Goal: Information Seeking & Learning: Learn about a topic

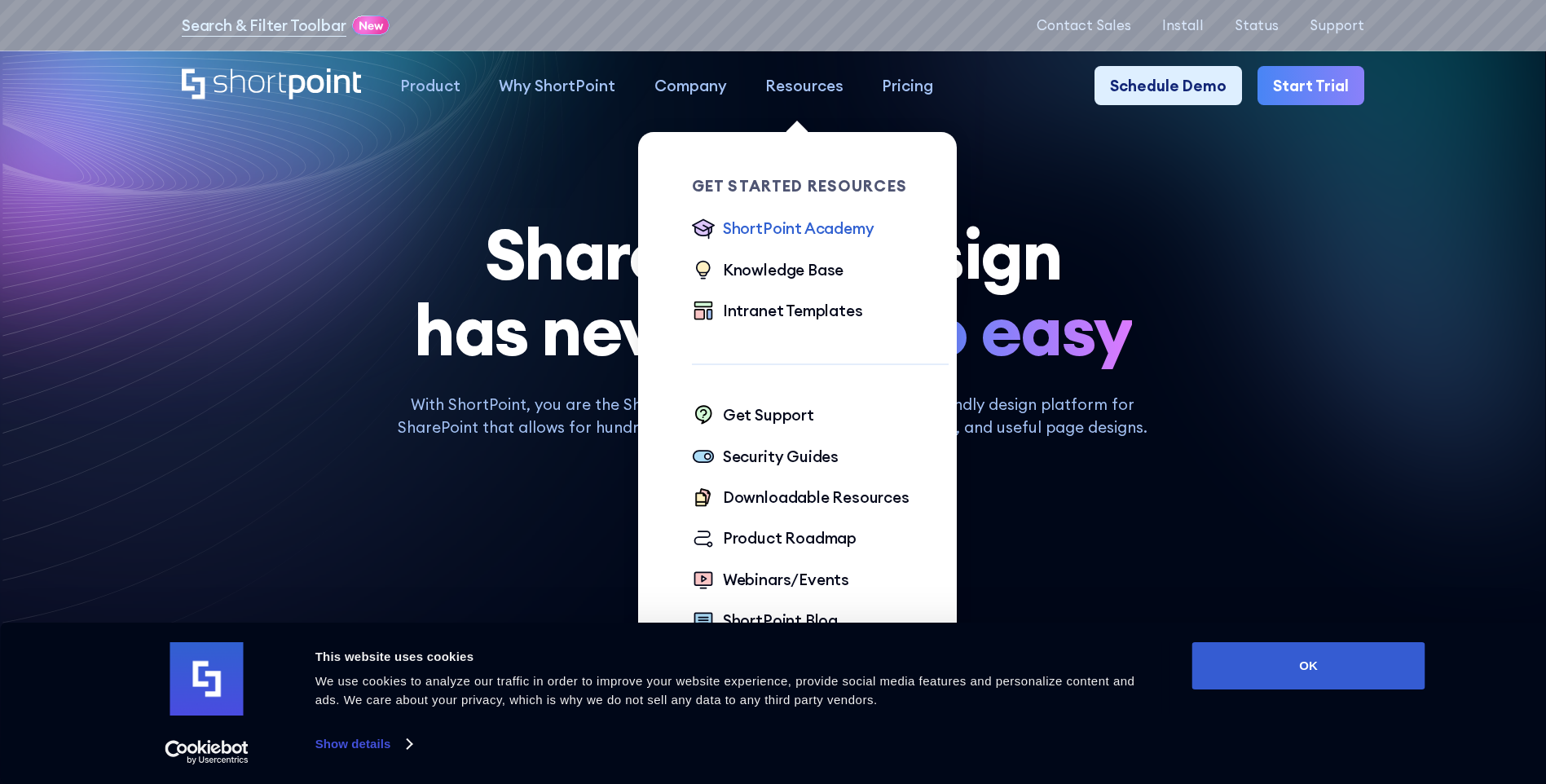
click at [793, 229] on div "ShortPoint Academy" at bounding box center [799, 228] width 152 height 23
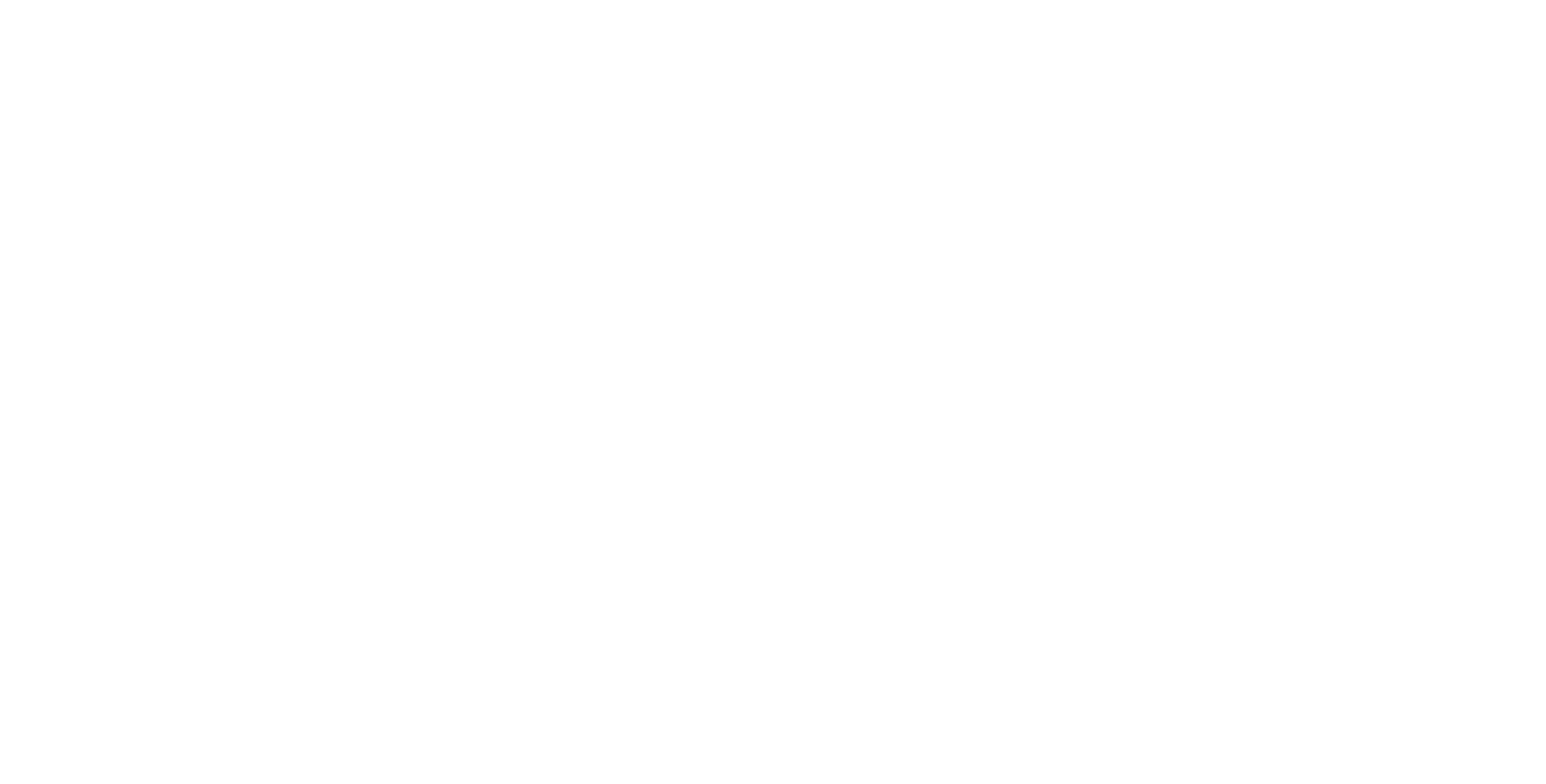
scroll to position [7, 0]
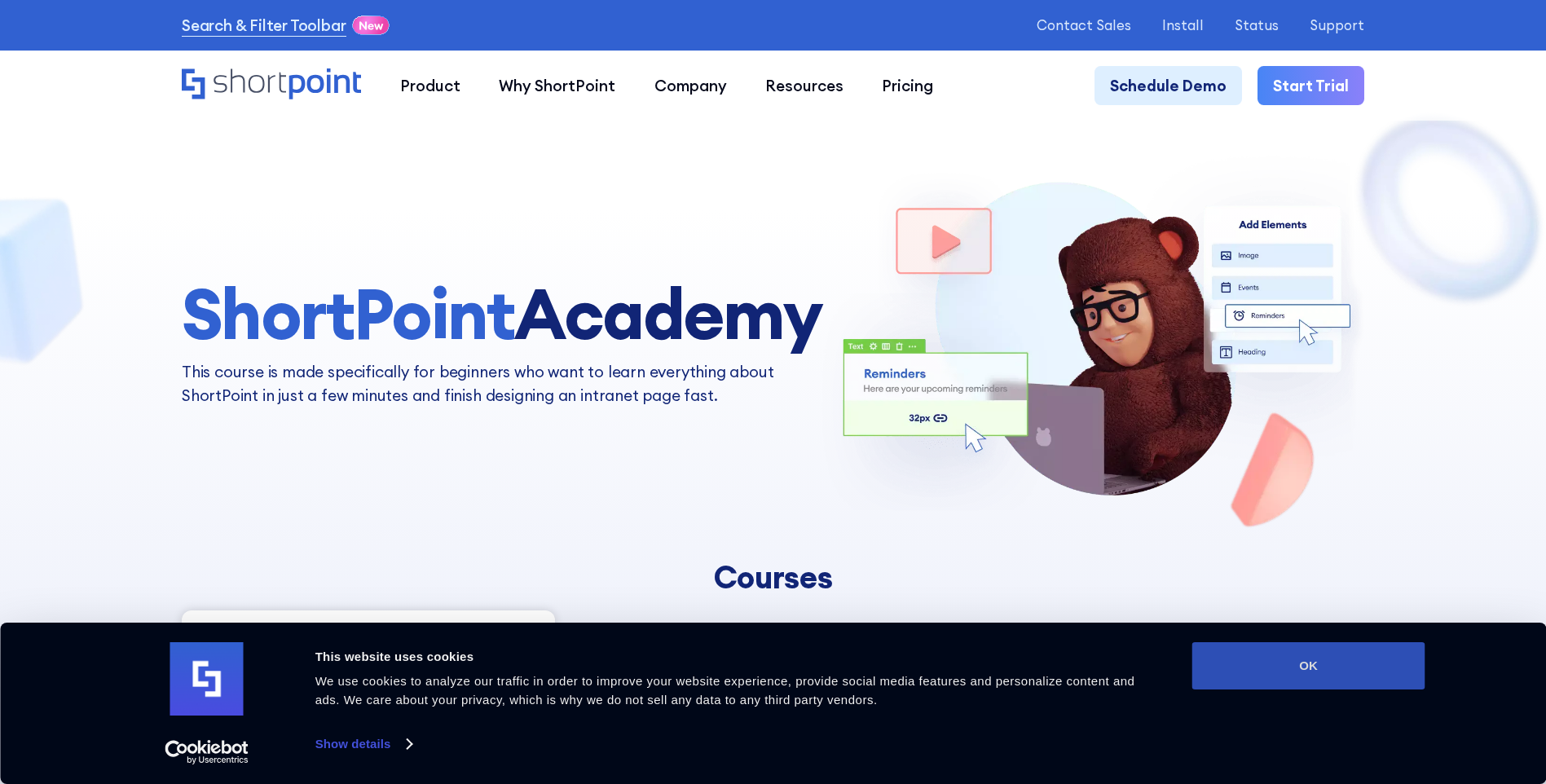
click at [1327, 670] on button "OK" at bounding box center [1308, 665] width 233 height 47
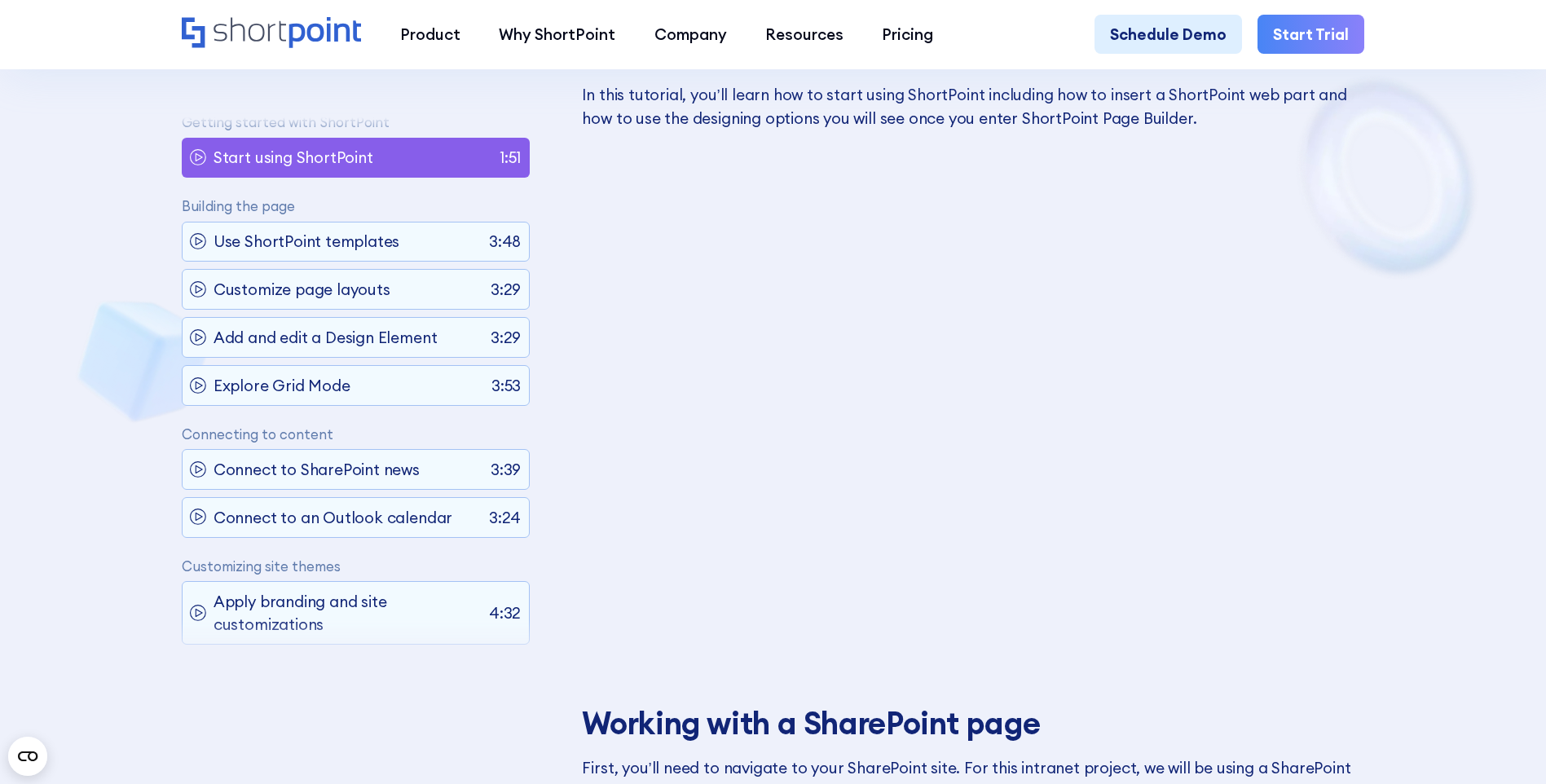
scroll to position [0, 0]
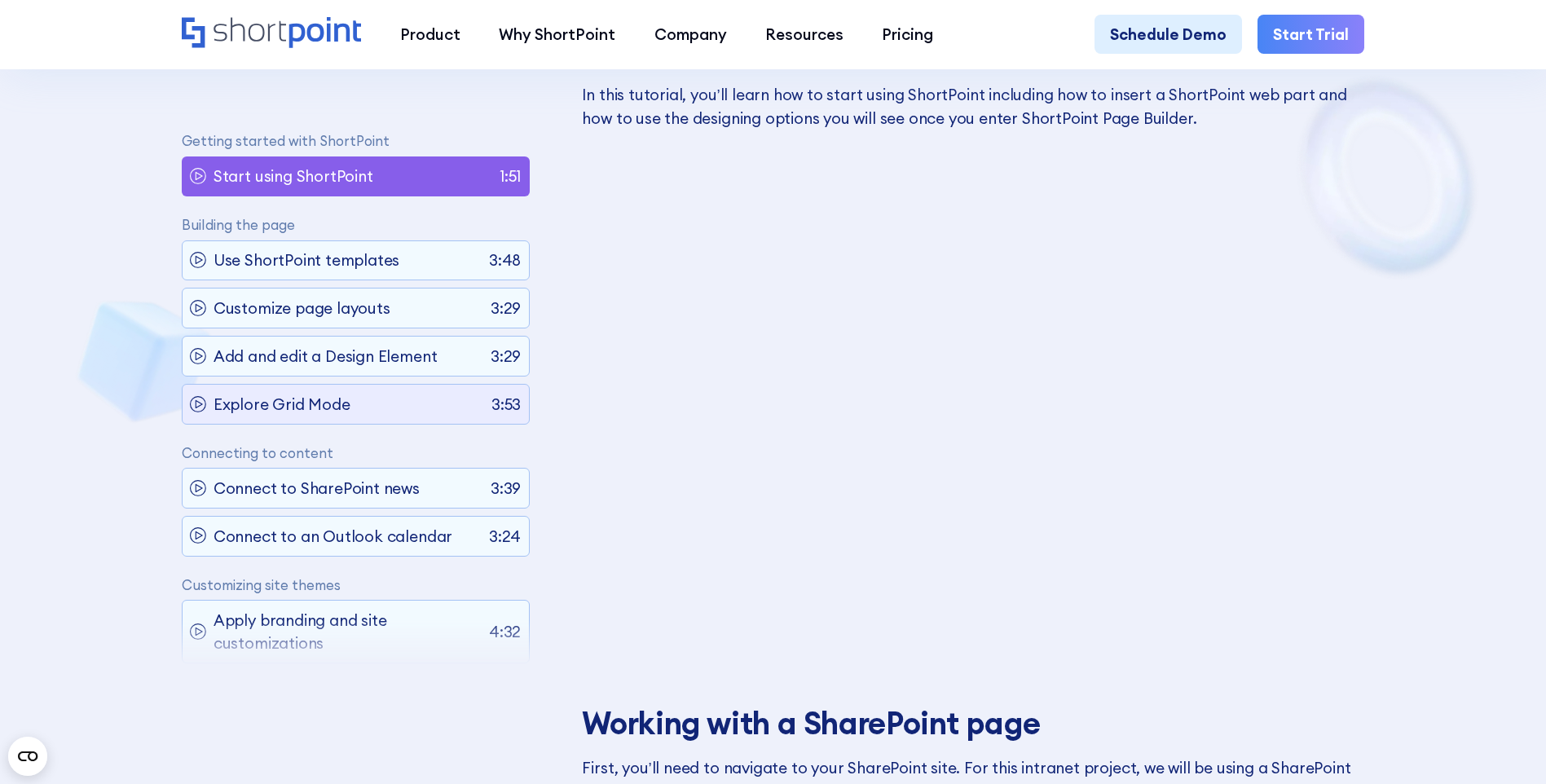
click at [249, 404] on p "Explore Grid Mode" at bounding box center [282, 404] width 137 height 23
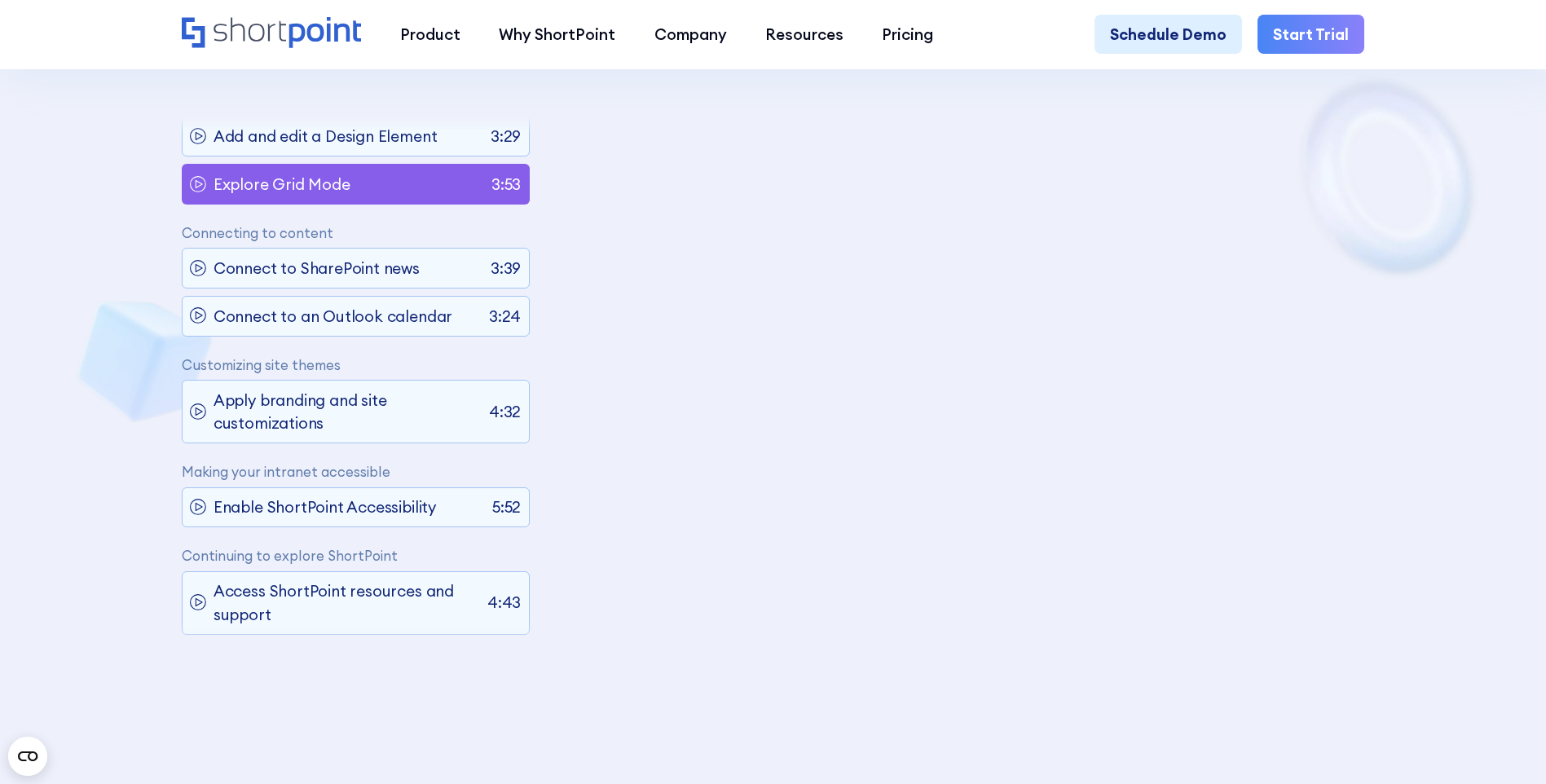
scroll to position [237, 0]
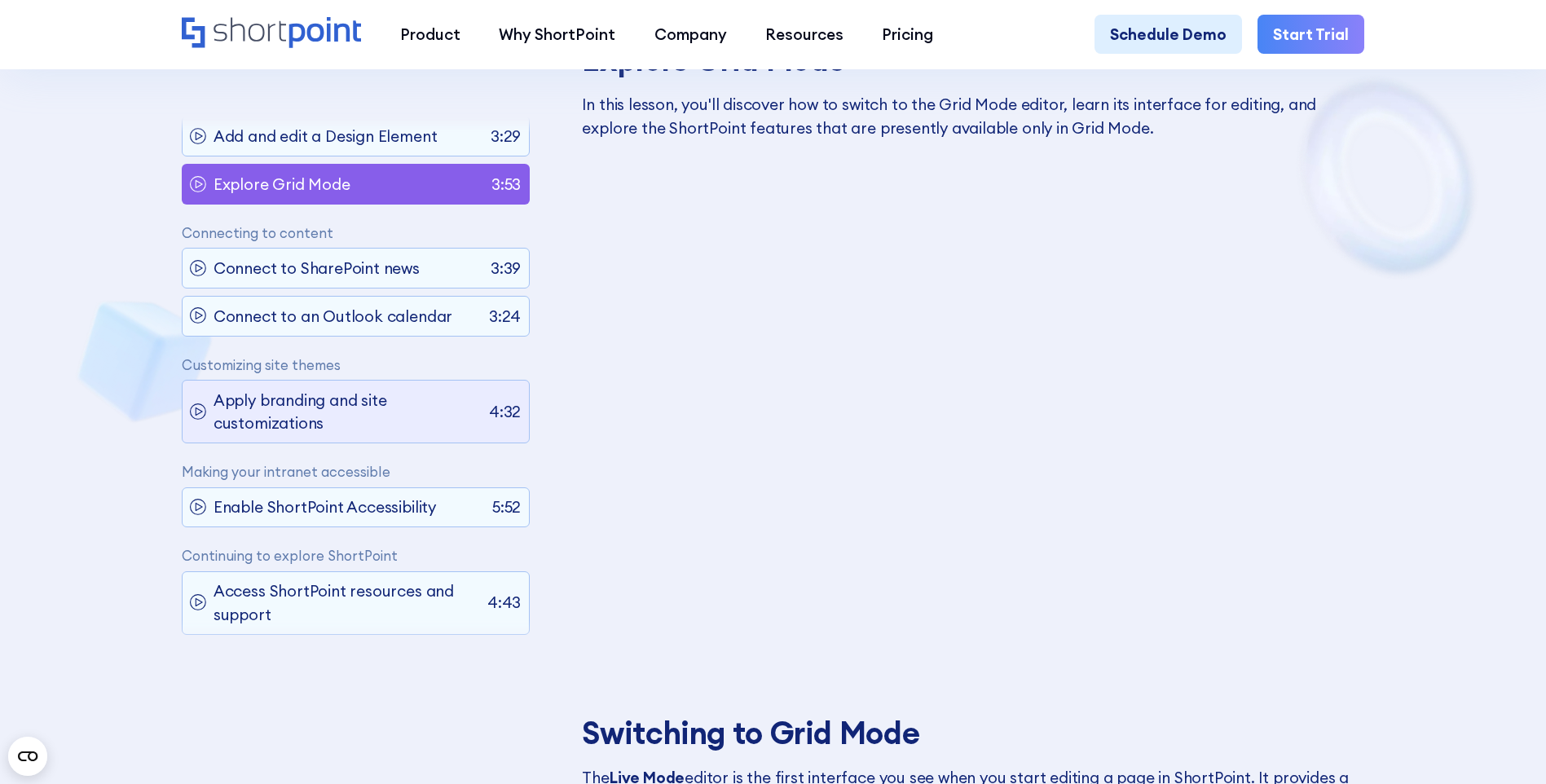
click at [334, 392] on p "Apply branding and site customizations" at bounding box center [347, 412] width 268 height 46
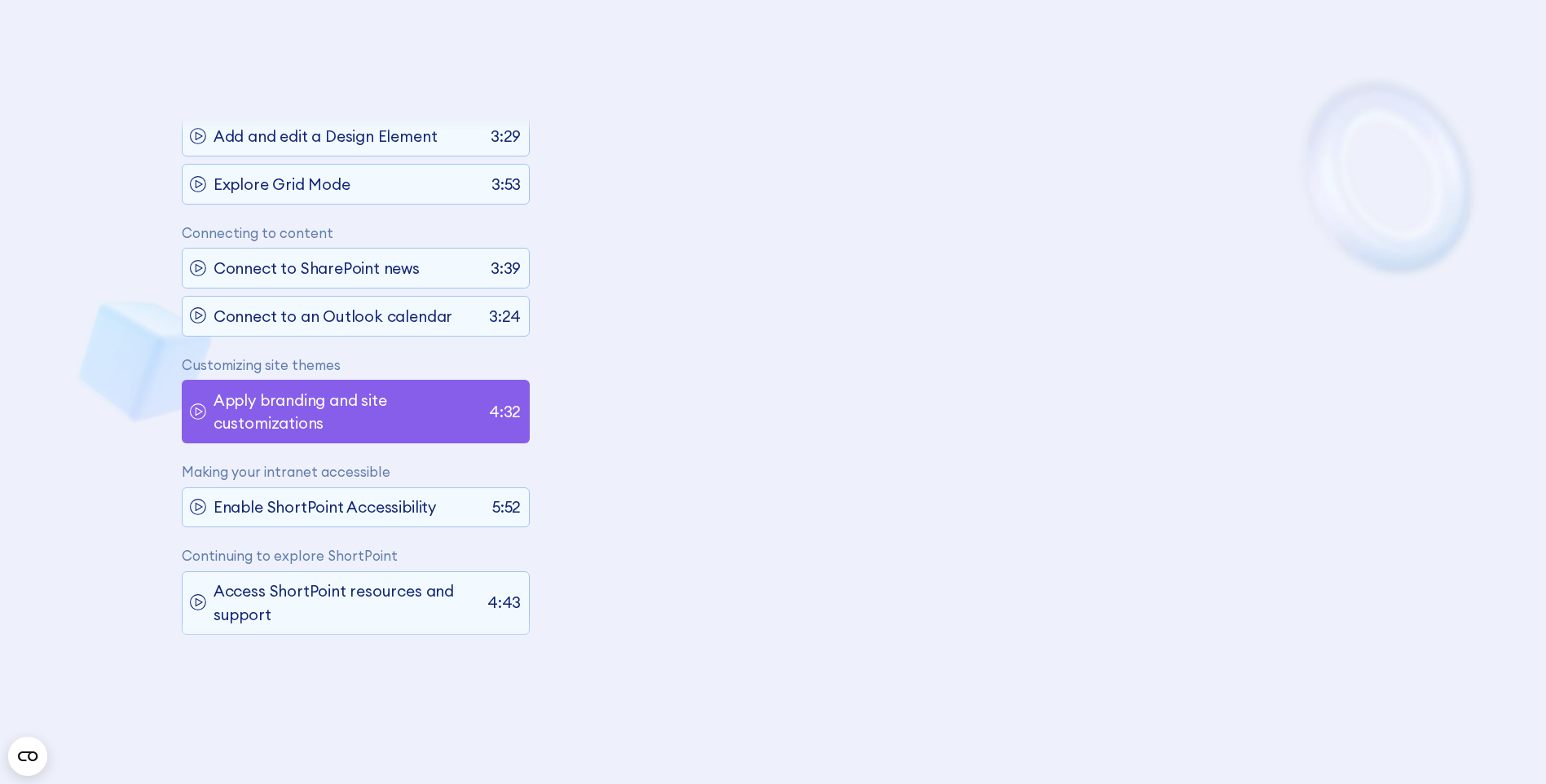
scroll to position [238, 0]
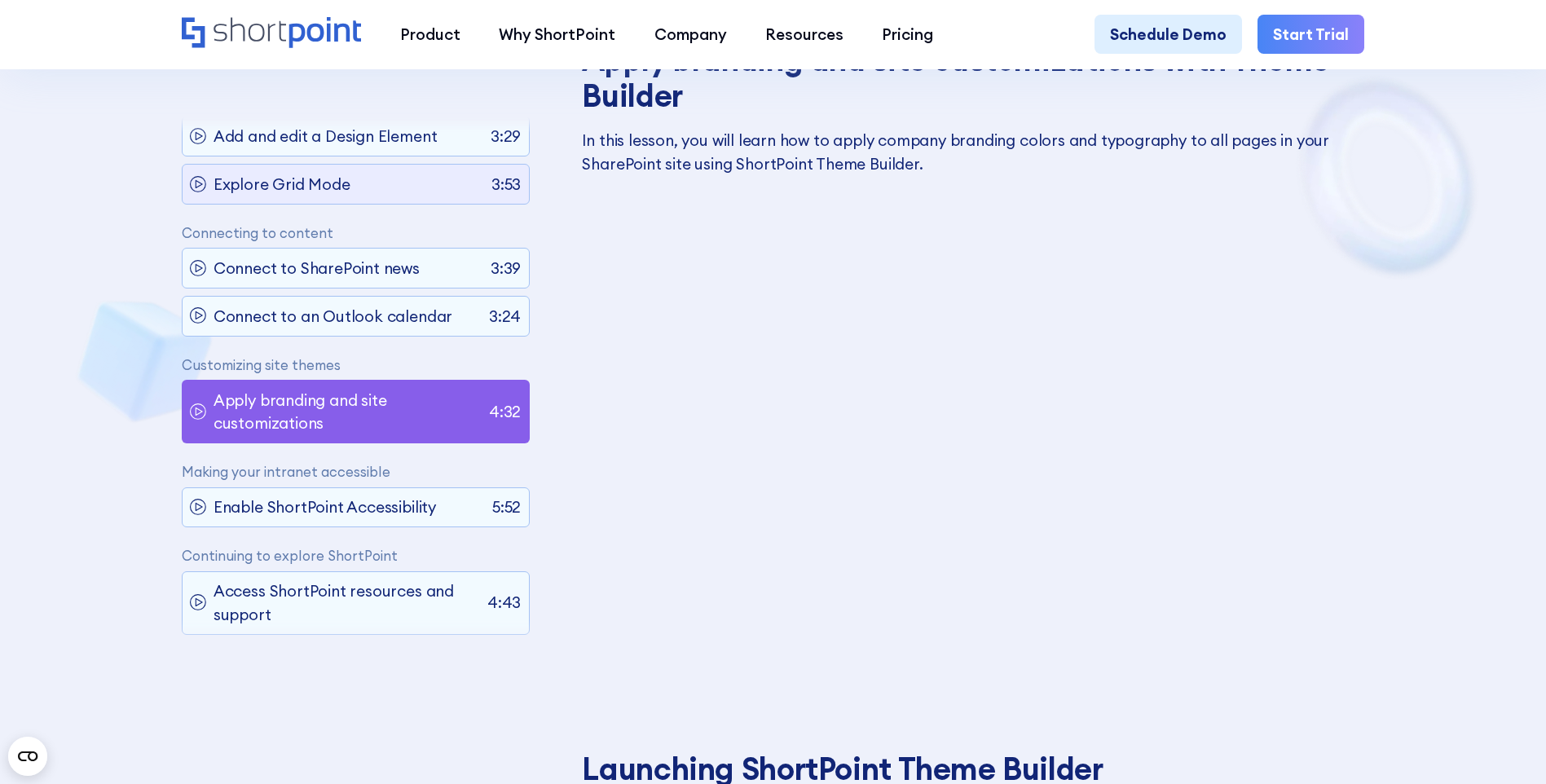
click at [319, 173] on p "Explore Grid Mode" at bounding box center [282, 184] width 137 height 23
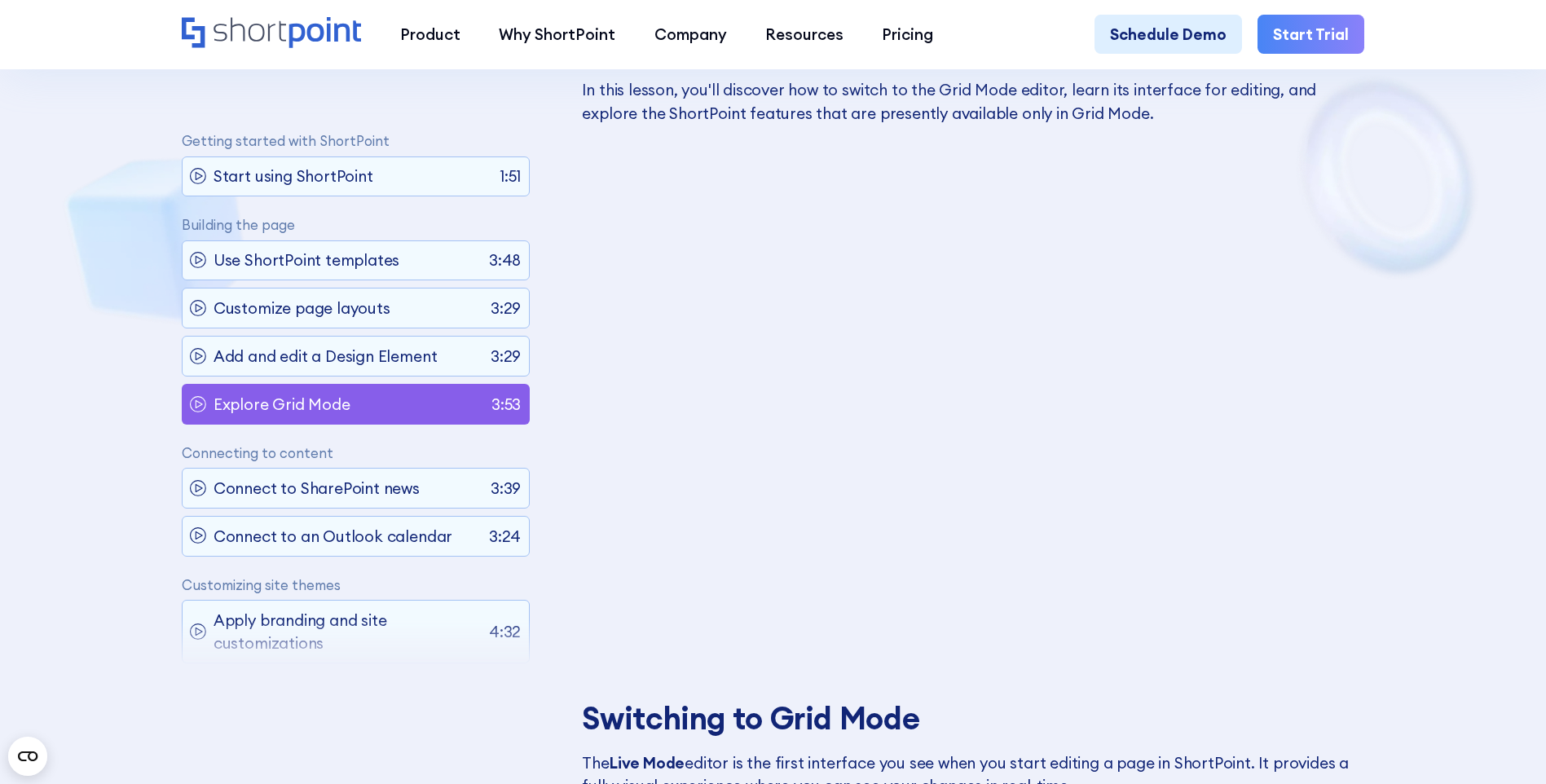
scroll to position [1049, 0]
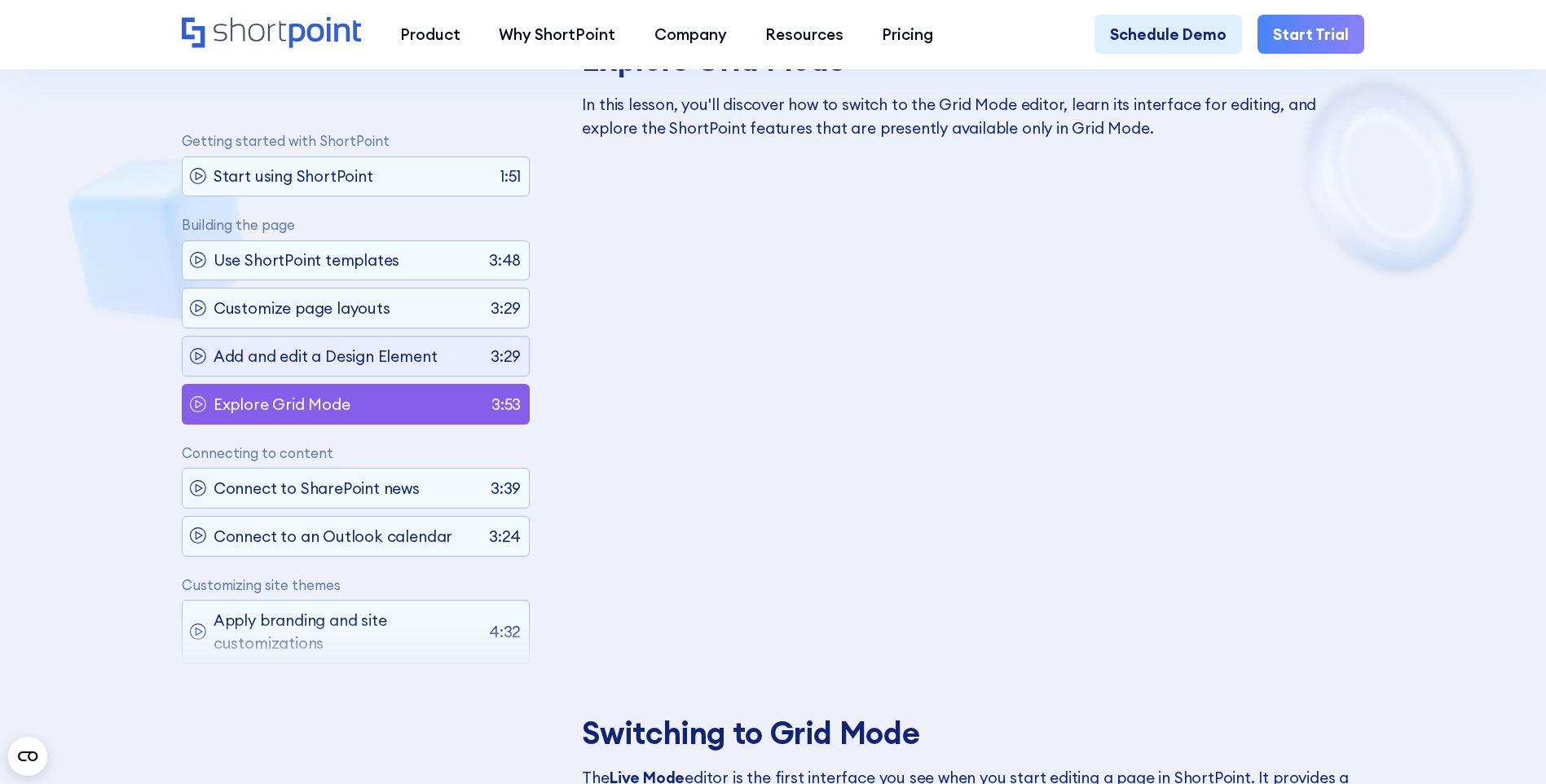
click at [269, 361] on p "Add and edit a Design Element" at bounding box center [325, 356] width 224 height 23
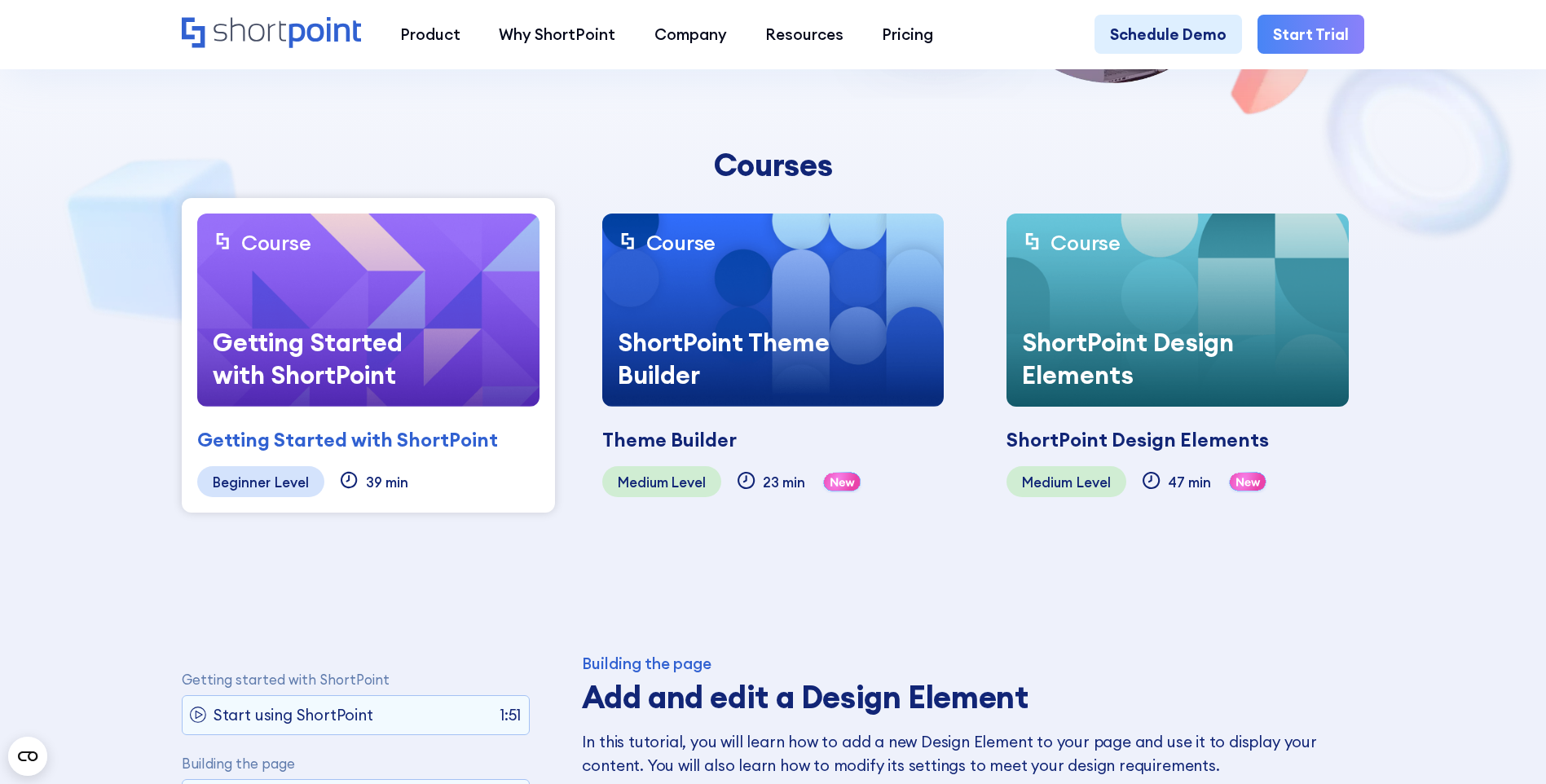
scroll to position [398, 0]
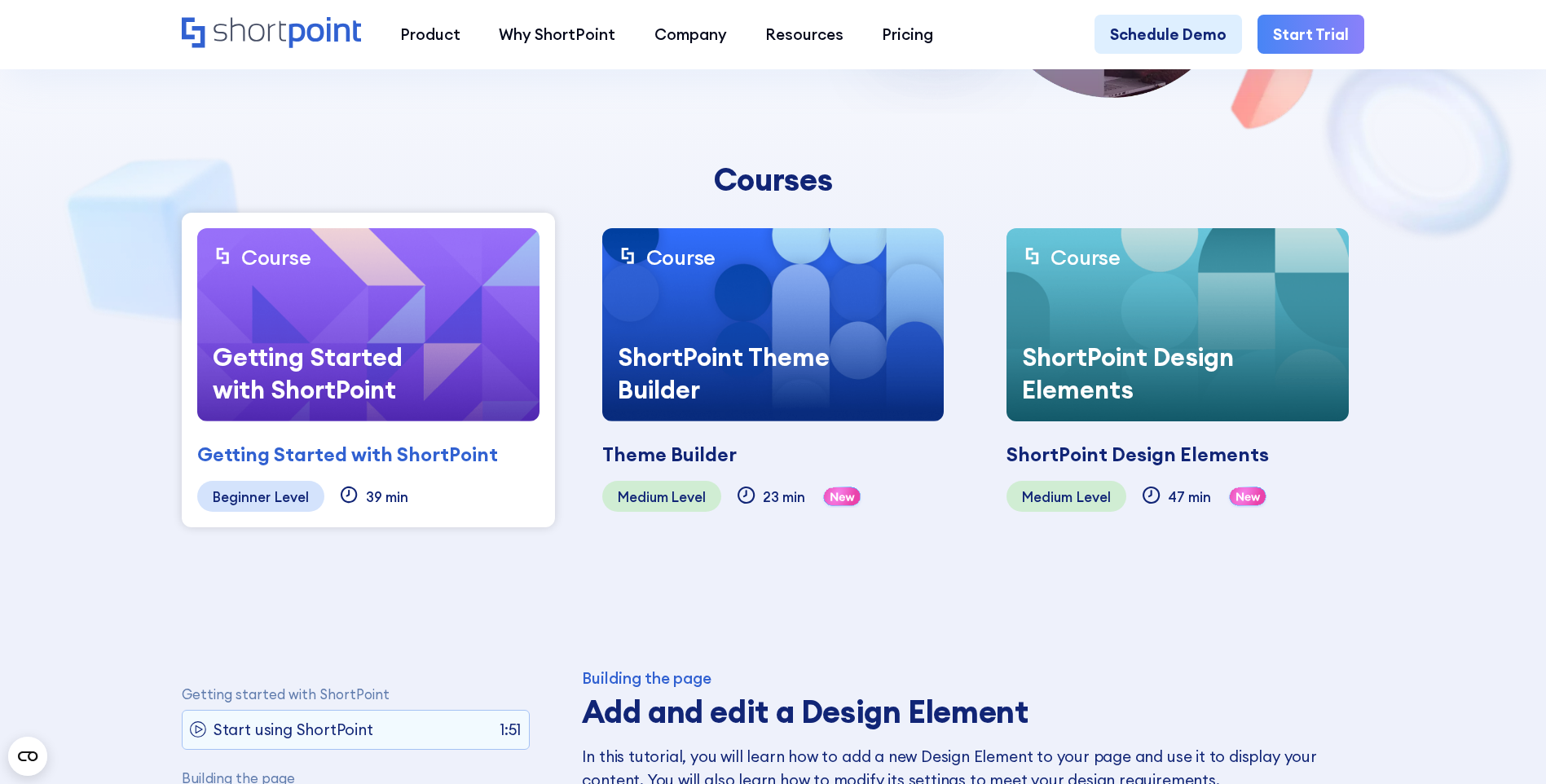
click at [1076, 449] on div "ShortPoint Design Elements" at bounding box center [1137, 455] width 263 height 29
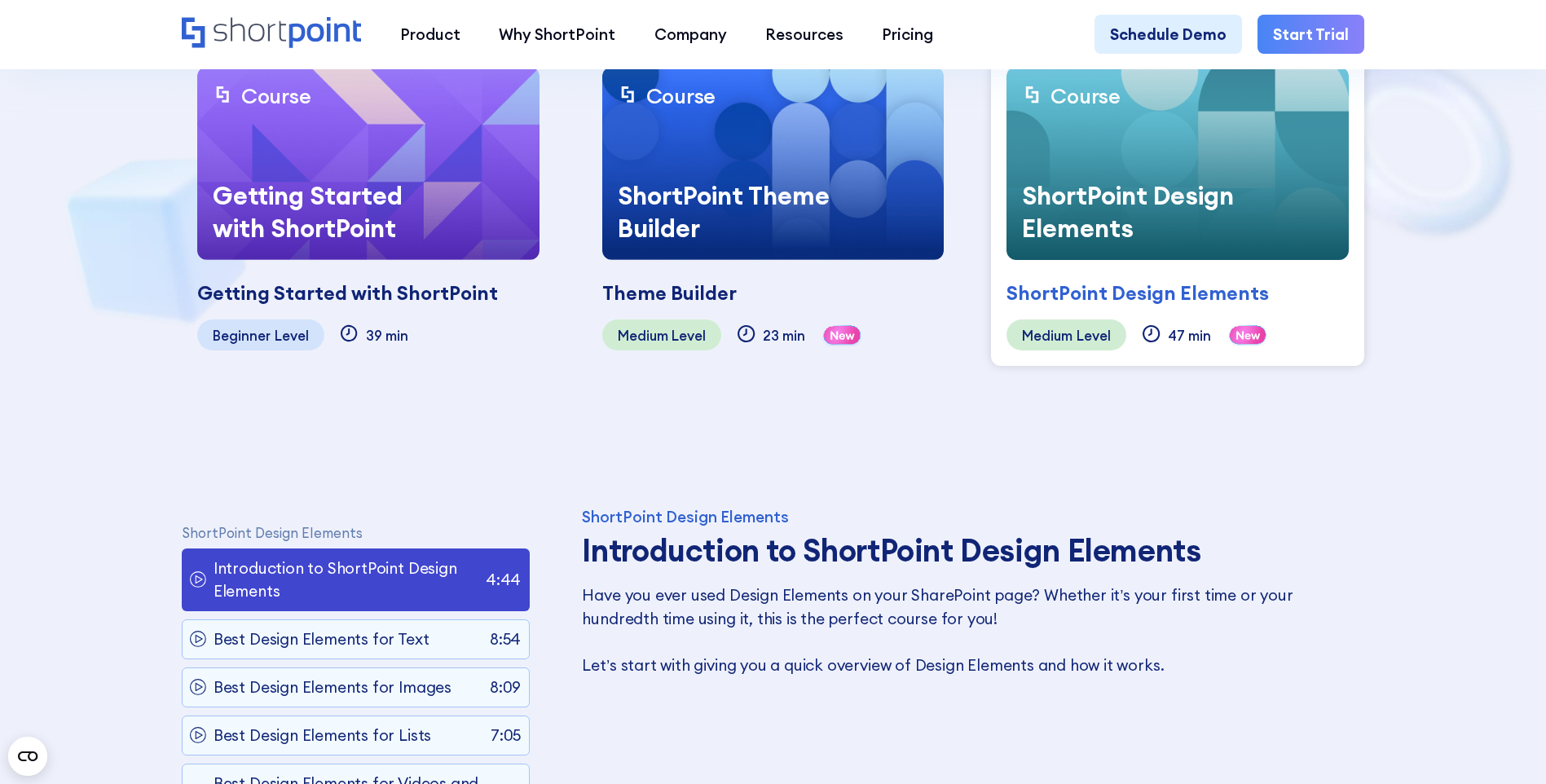
scroll to position [561, 0]
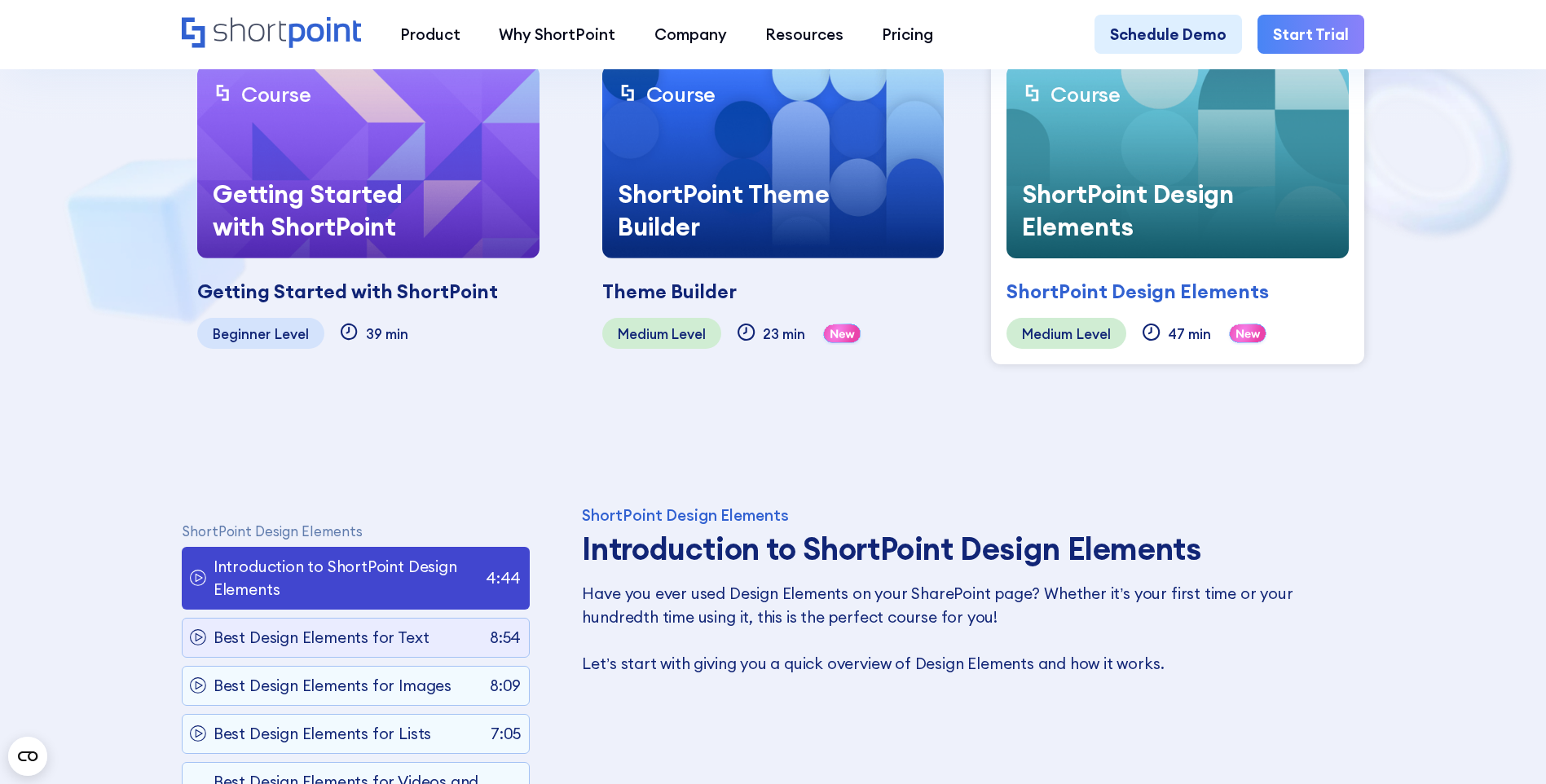
click at [309, 639] on p "Best Design Elements for Text" at bounding box center [322, 637] width 216 height 23
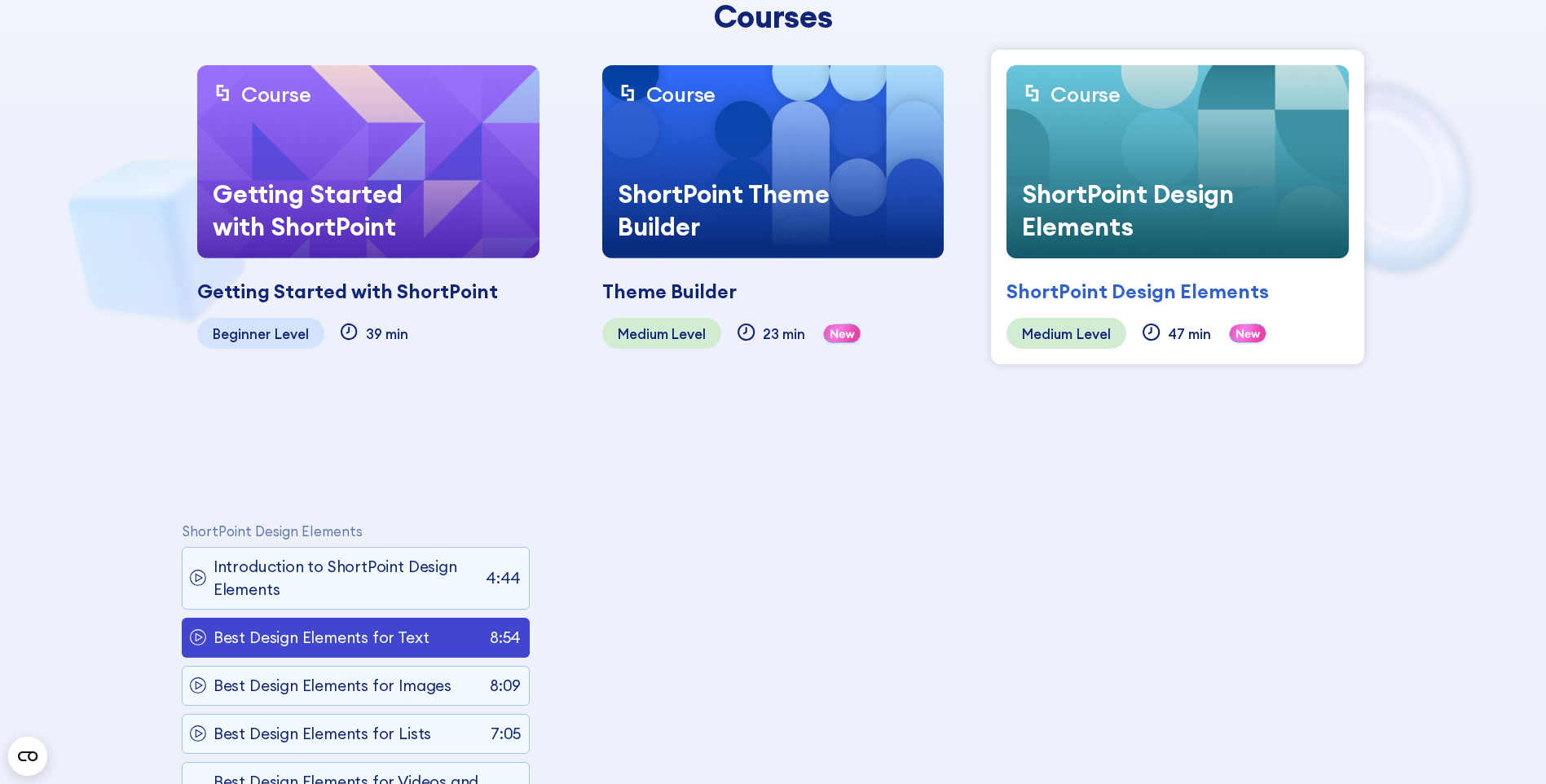
scroll to position [1049, 0]
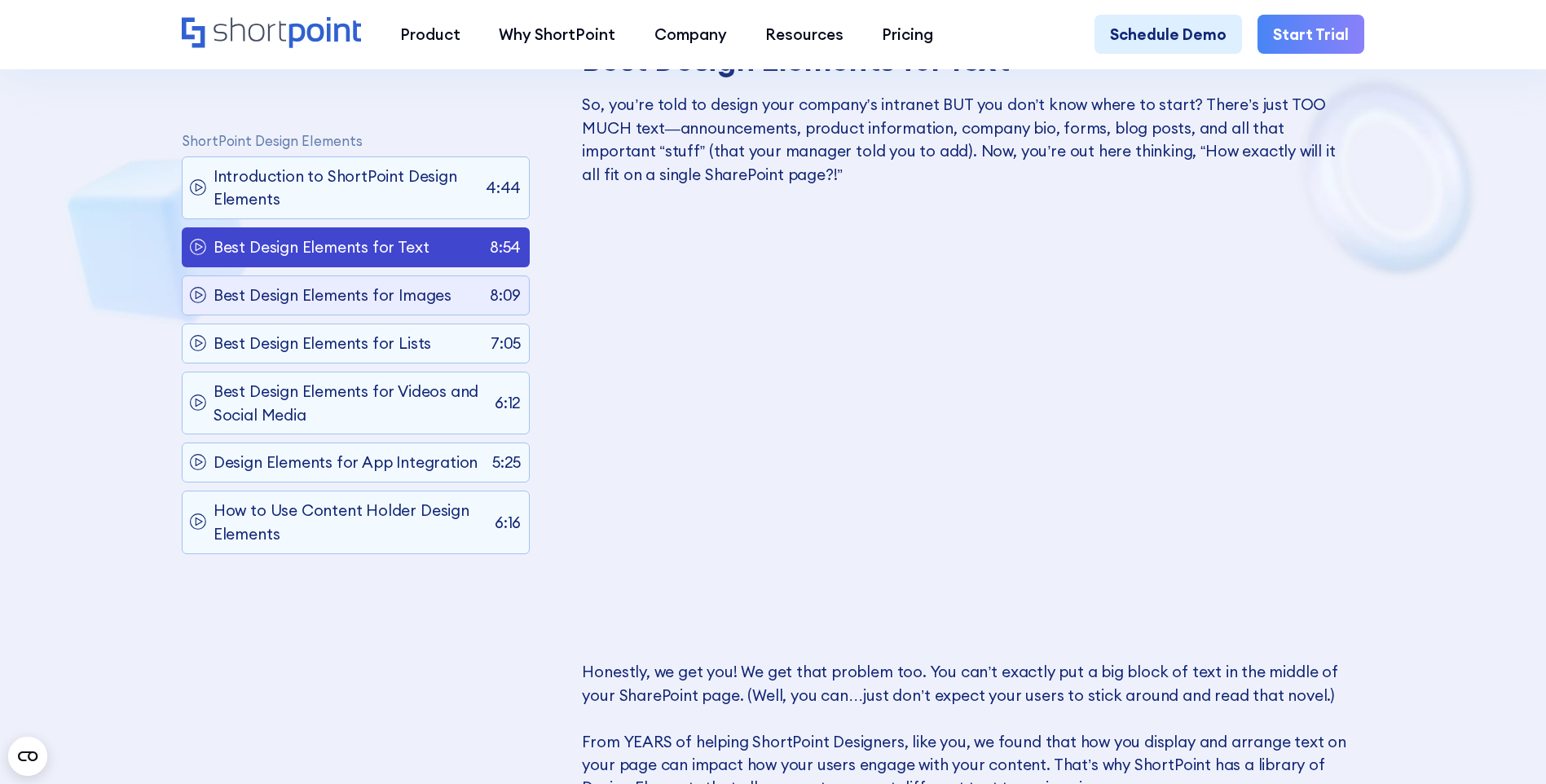
click at [324, 290] on p "Best Design Elements for Images" at bounding box center [333, 296] width 238 height 23
